Goal: Information Seeking & Learning: Learn about a topic

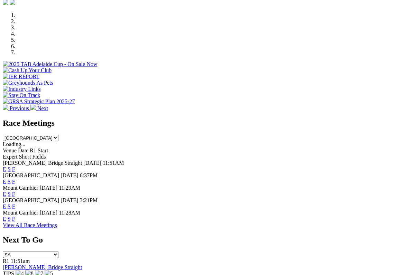
scroll to position [207, 0]
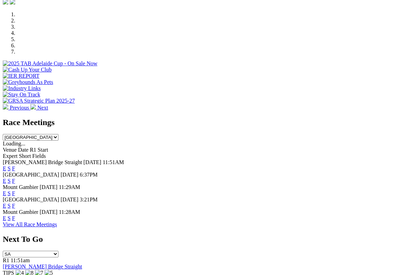
click at [11, 215] on link "S" at bounding box center [9, 218] width 3 height 6
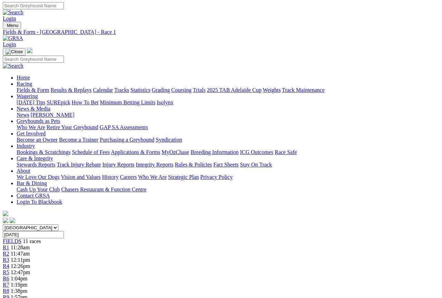
scroll to position [1, 0]
click at [31, 87] on link "Fields & Form" at bounding box center [33, 90] width 32 height 6
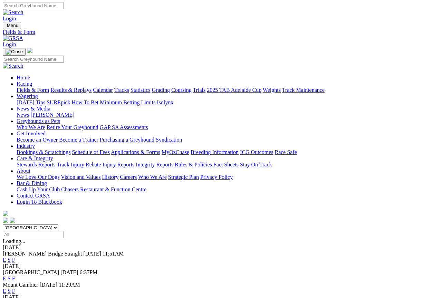
scroll to position [1, 0]
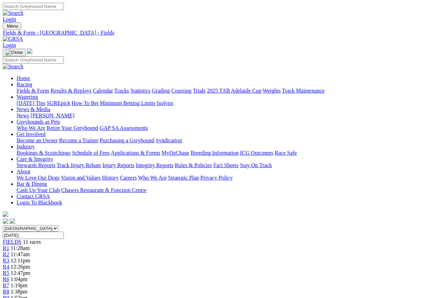
click at [27, 88] on link "Fields & Form" at bounding box center [33, 91] width 32 height 6
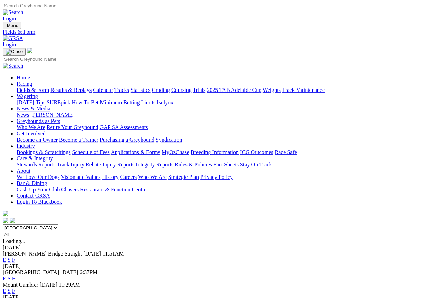
scroll to position [1, 0]
click at [11, 288] on link "S" at bounding box center [9, 291] width 3 height 6
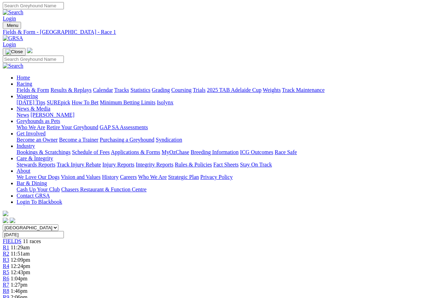
scroll to position [1, 0]
click at [28, 87] on link "Fields & Form" at bounding box center [33, 90] width 32 height 6
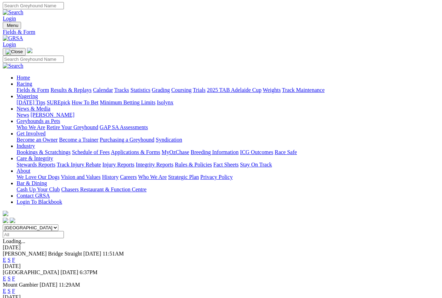
scroll to position [1, 0]
click at [15, 288] on link "F" at bounding box center [13, 291] width 3 height 6
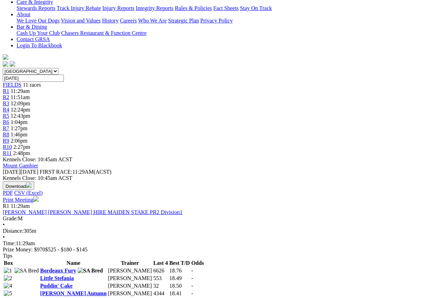
scroll to position [154, 0]
